Goal: Task Accomplishment & Management: Manage account settings

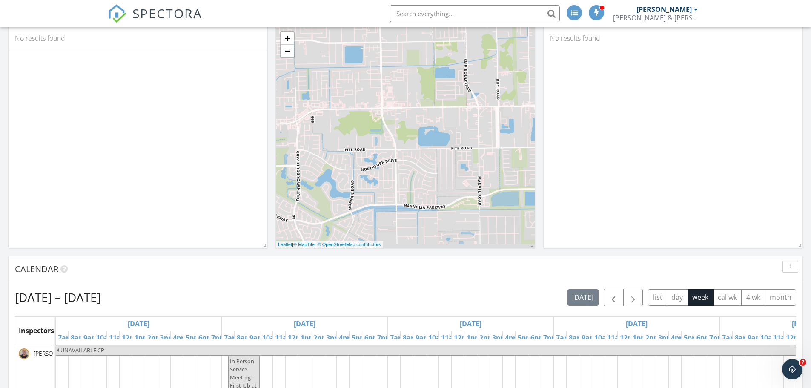
scroll to position [170, 0]
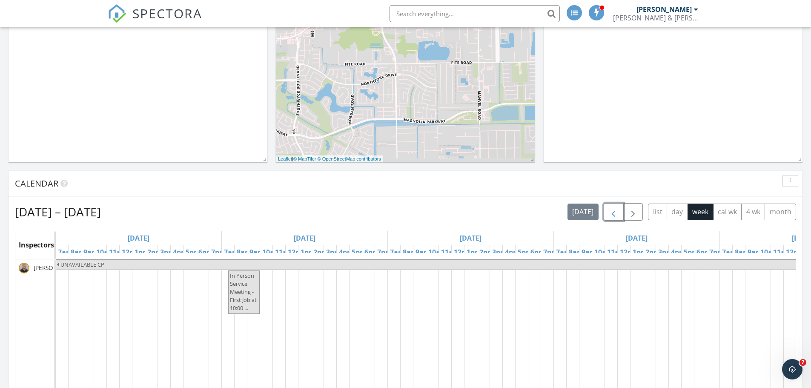
click at [612, 213] on span "button" at bounding box center [613, 212] width 10 height 10
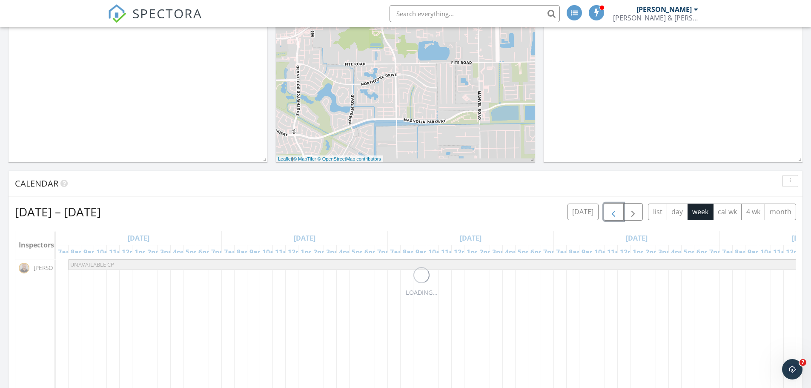
click at [612, 213] on span "button" at bounding box center [613, 212] width 10 height 10
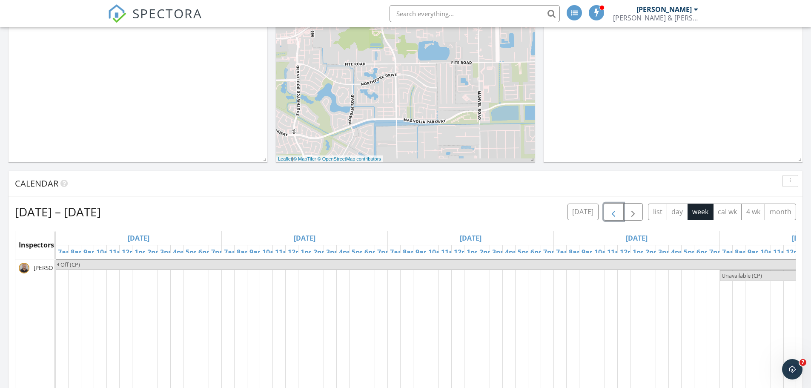
click at [612, 213] on span "button" at bounding box center [613, 212] width 10 height 10
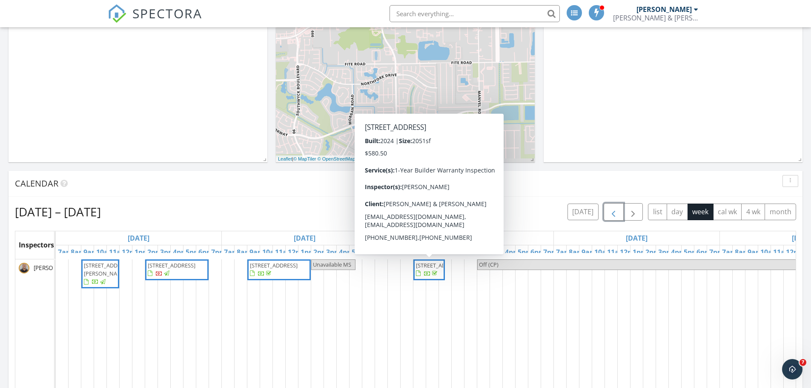
click at [429, 278] on span "11107 Pale Tipped Way, Cypress 77433" at bounding box center [429, 269] width 28 height 17
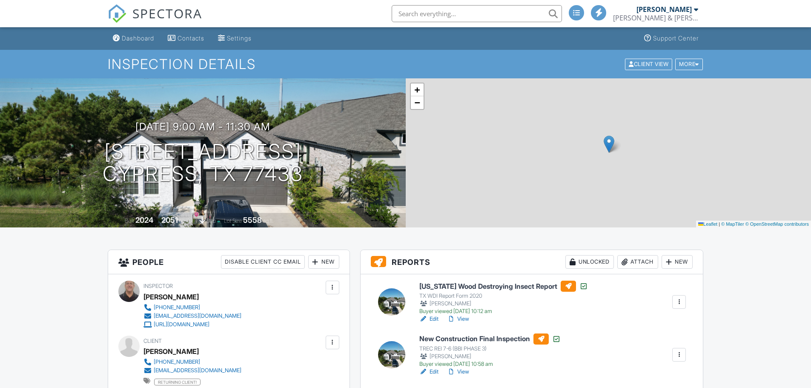
scroll to position [128, 0]
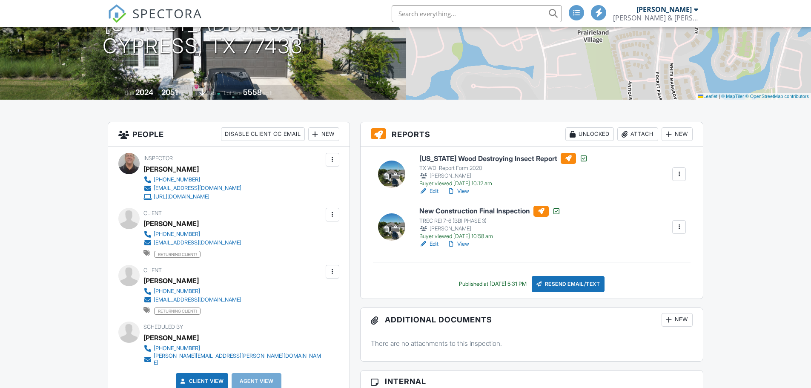
click at [434, 191] on link "Edit" at bounding box center [428, 191] width 19 height 9
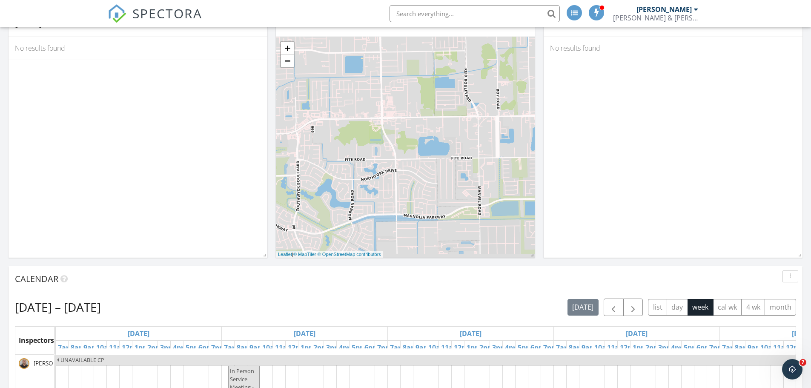
scroll to position [170, 0]
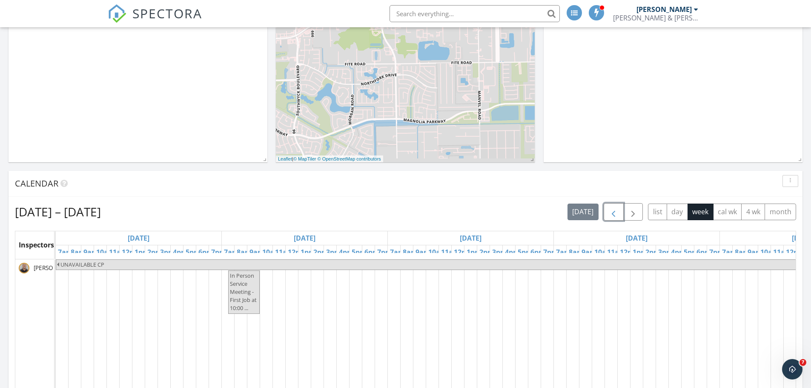
click at [615, 213] on span "button" at bounding box center [613, 212] width 10 height 10
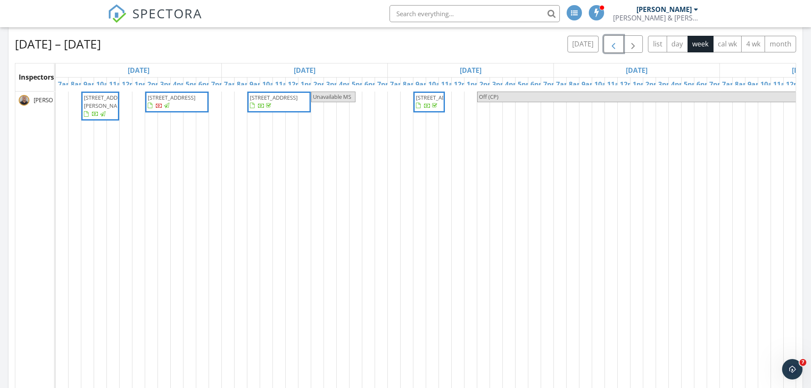
scroll to position [298, 0]
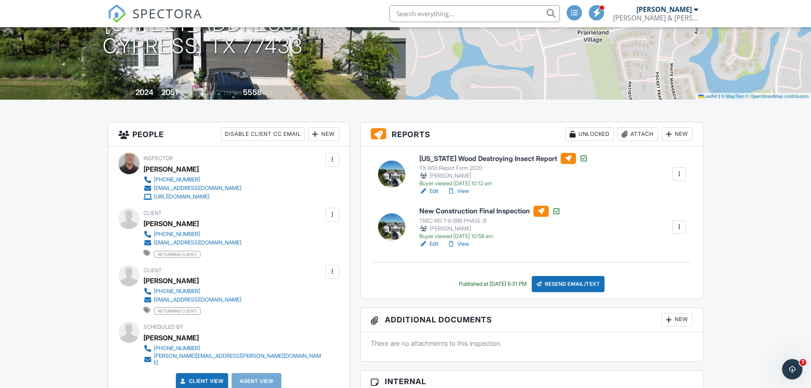
click at [435, 244] on link "Edit" at bounding box center [428, 244] width 19 height 9
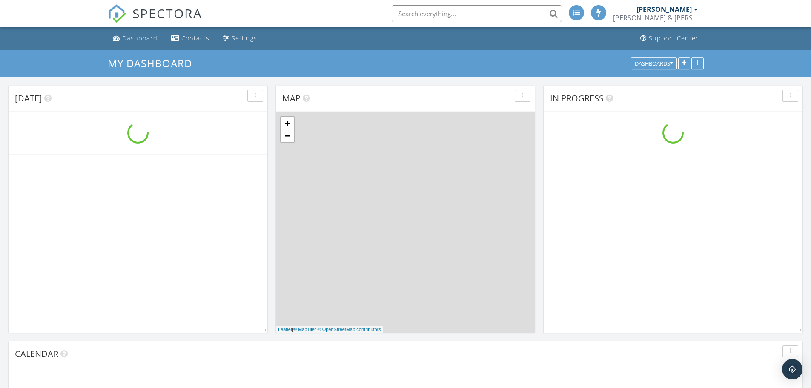
click at [140, 39] on div "Dashboard" at bounding box center [139, 38] width 35 height 8
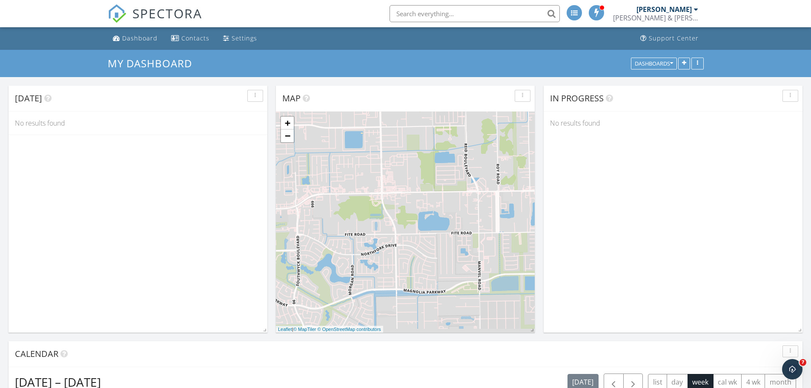
click at [134, 35] on div "Dashboard" at bounding box center [139, 38] width 35 height 8
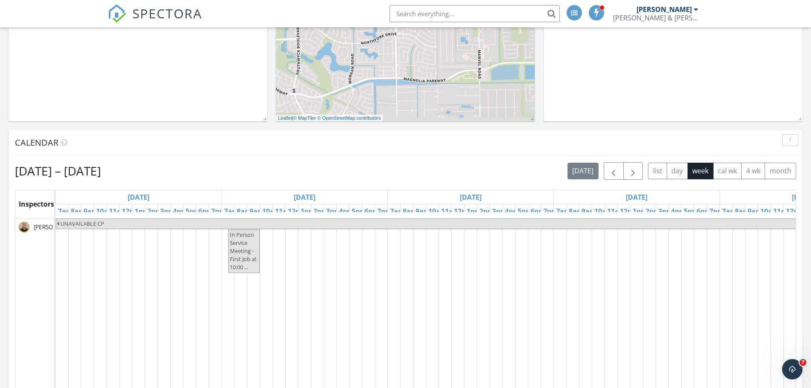
scroll to position [213, 0]
